Goal: Task Accomplishment & Management: Manage account settings

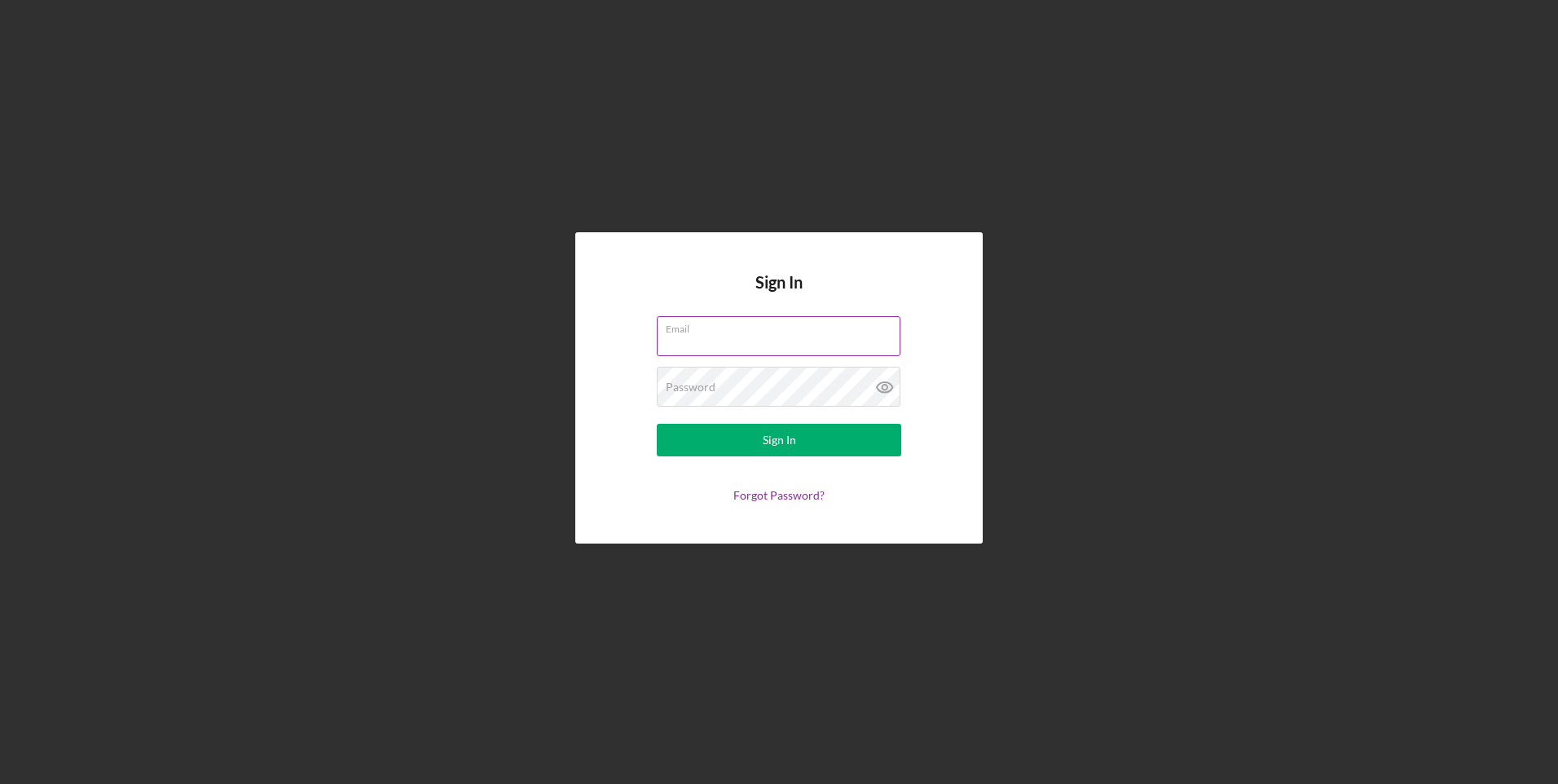
click at [802, 336] on input "Email" at bounding box center [779, 335] width 243 height 39
type input "[EMAIL_ADDRESS][DOMAIN_NAME]"
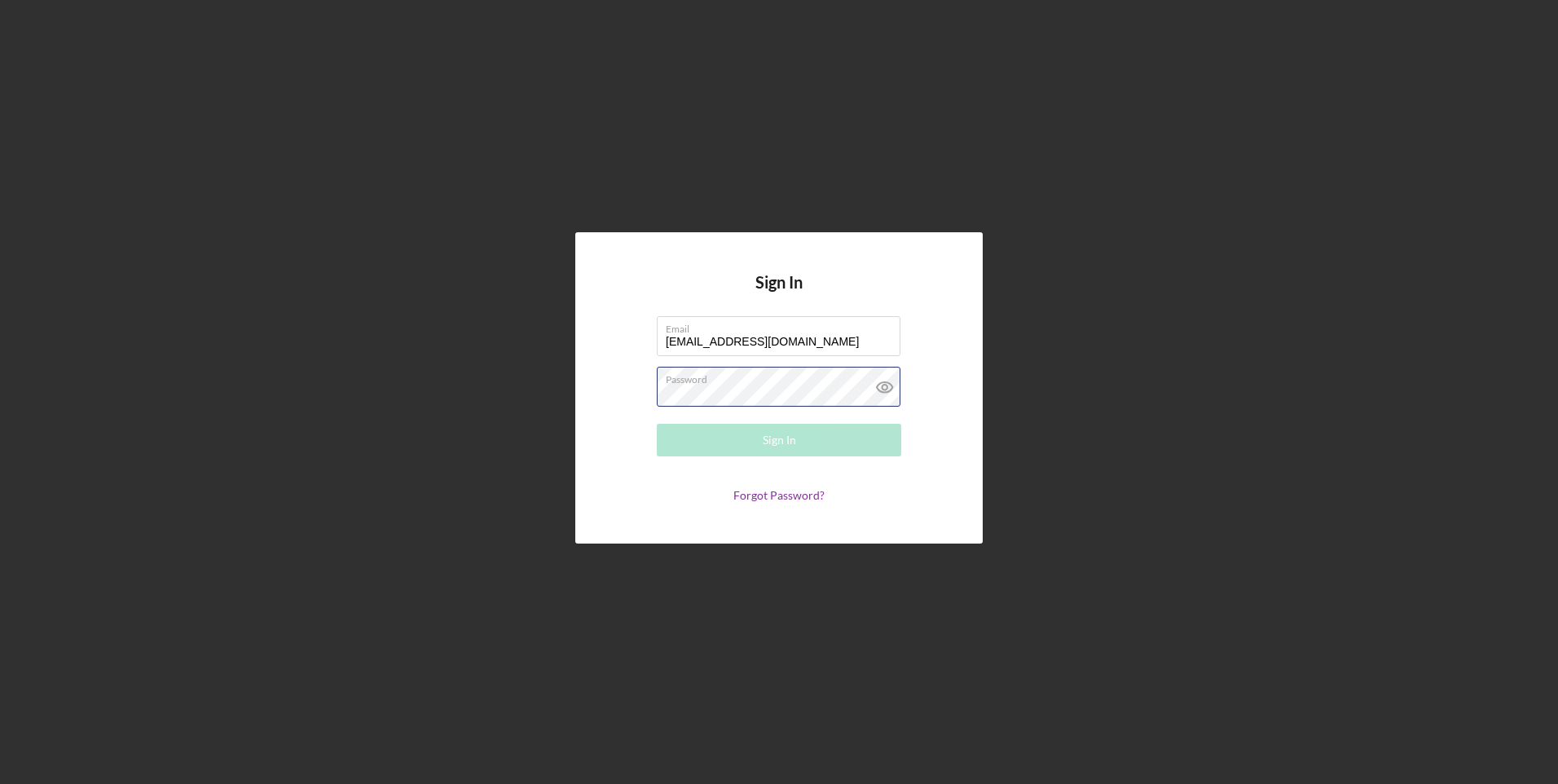
click at [758, 384] on div "Password Required" at bounding box center [779, 386] width 244 height 41
click at [657, 423] on button "Sign In" at bounding box center [779, 440] width 244 height 32
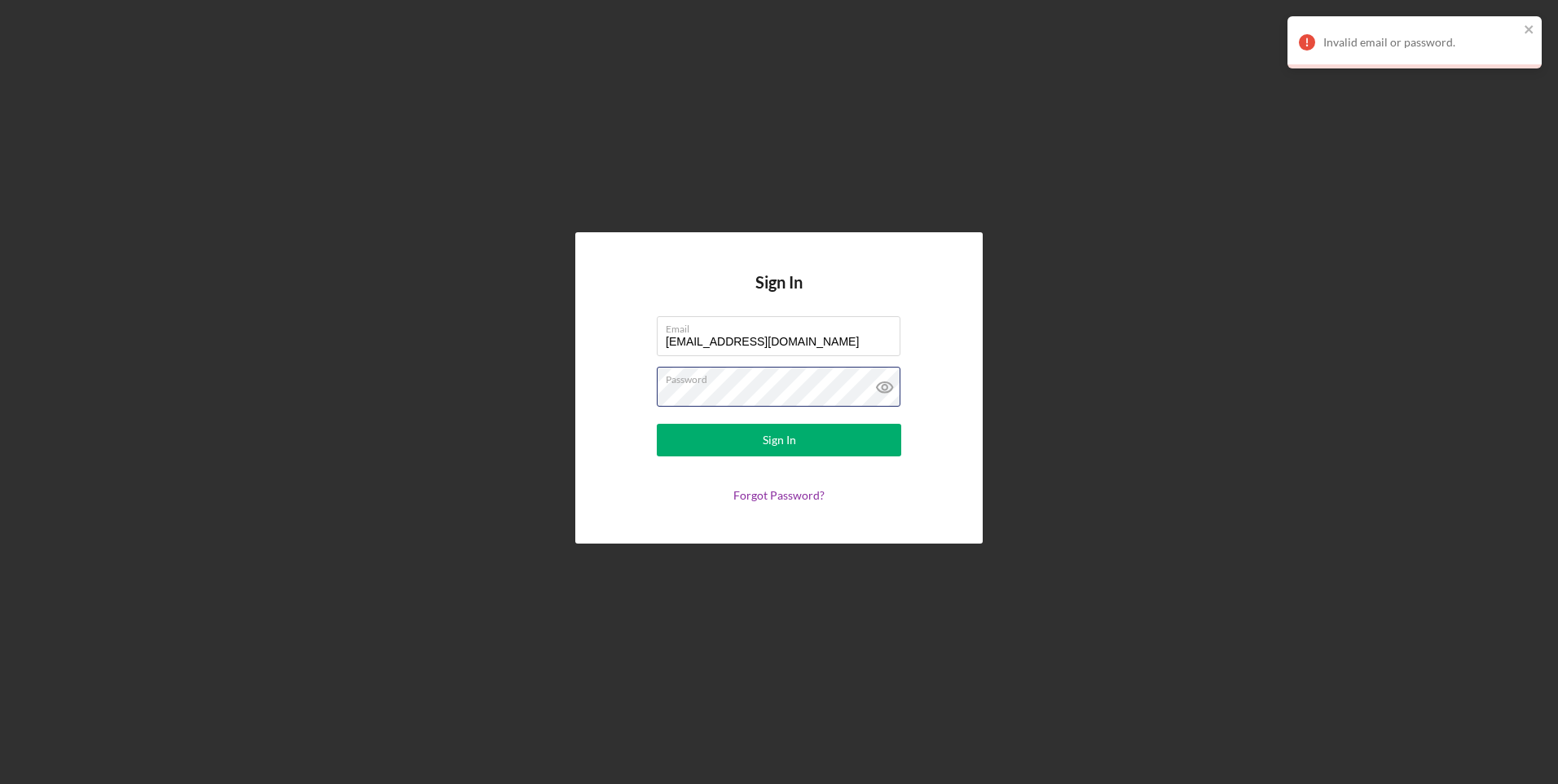
click at [657, 423] on button "Sign In" at bounding box center [779, 440] width 244 height 32
